Goal: Task Accomplishment & Management: Use online tool/utility

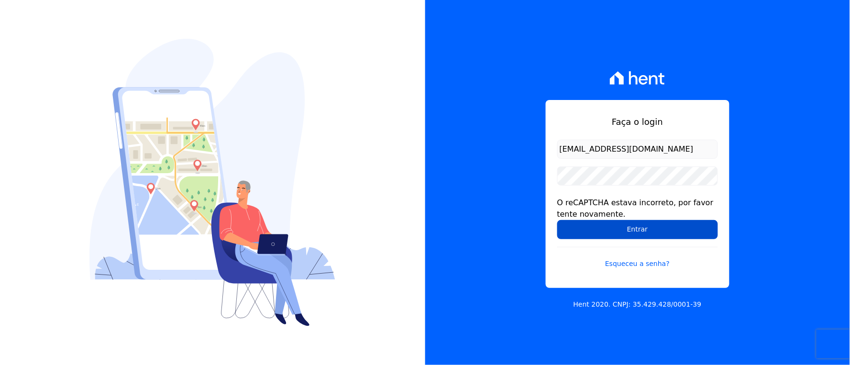
click at [579, 228] on input "Entrar" at bounding box center [637, 229] width 161 height 19
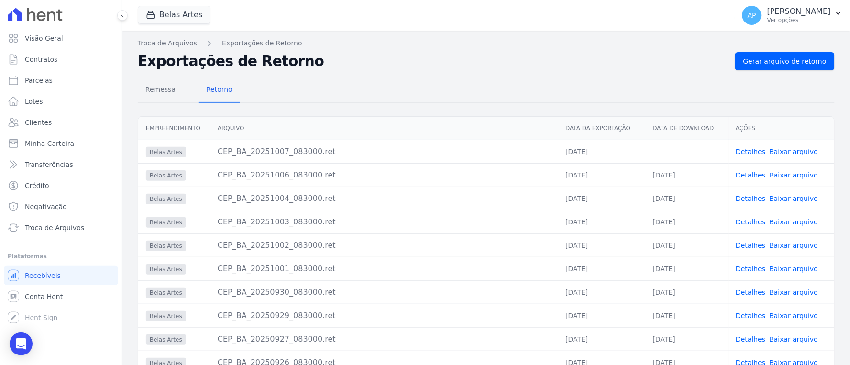
click at [786, 152] on link "Baixar arquivo" at bounding box center [793, 152] width 49 height 8
